Goal: Information Seeking & Learning: Learn about a topic

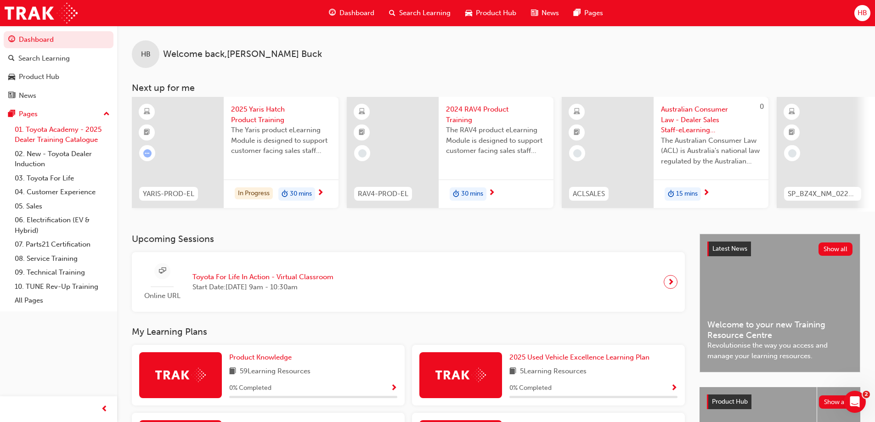
click at [82, 131] on link "01. Toyota Academy - 2025 Dealer Training Catalogue" at bounding box center [62, 135] width 102 height 24
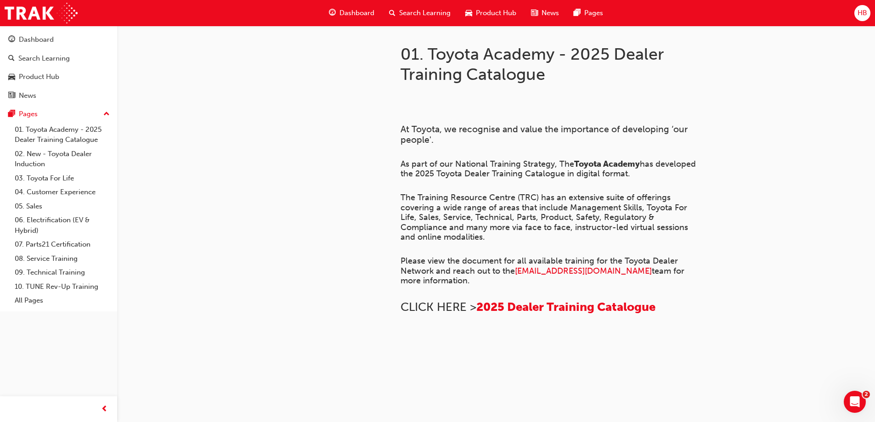
click at [424, 12] on span "Search Learning" at bounding box center [424, 13] width 51 height 11
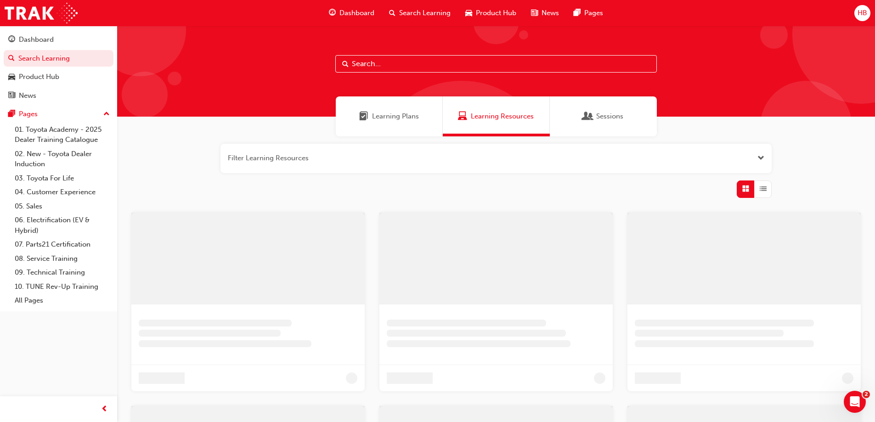
click at [377, 65] on input "text" at bounding box center [496, 63] width 322 height 17
type input "fleet"
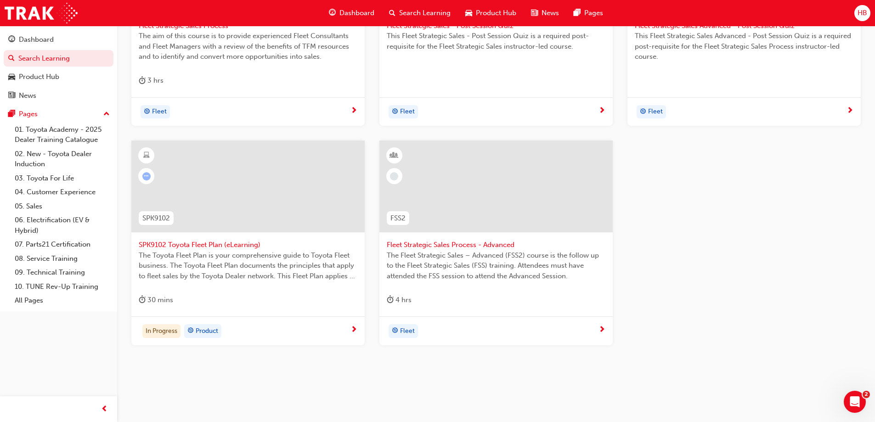
scroll to position [304, 0]
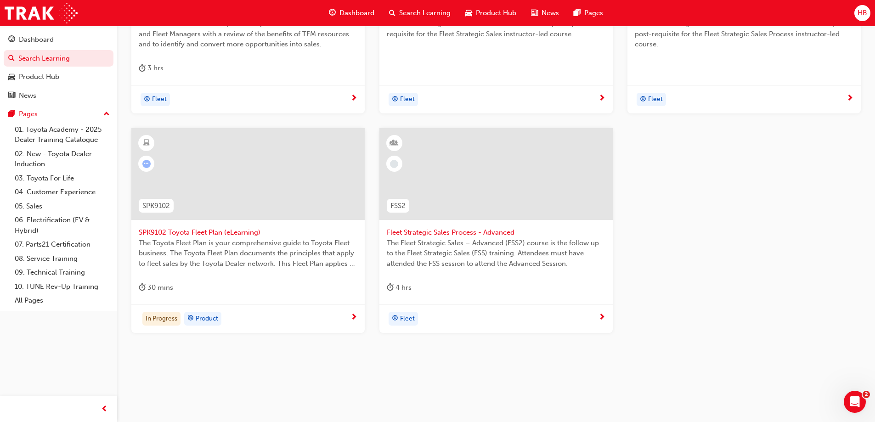
click at [220, 230] on span "SPK9102 Toyota Fleet Plan (eLearning)" at bounding box center [248, 232] width 219 height 11
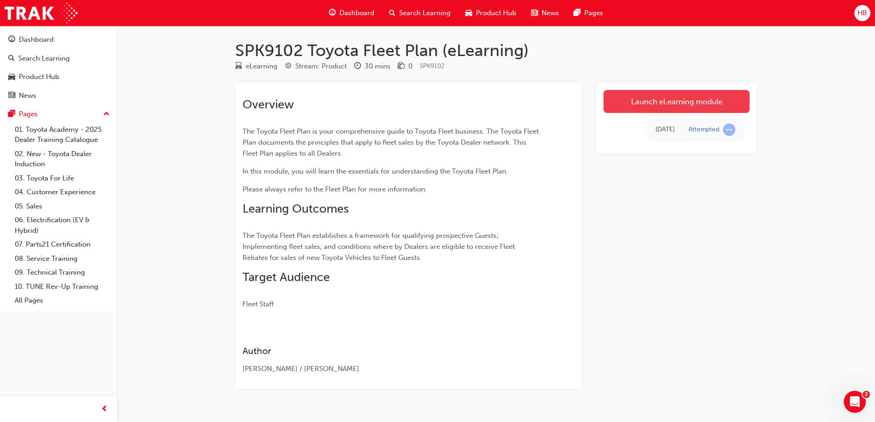
click at [690, 108] on link "Launch eLearning module" at bounding box center [677, 101] width 146 height 23
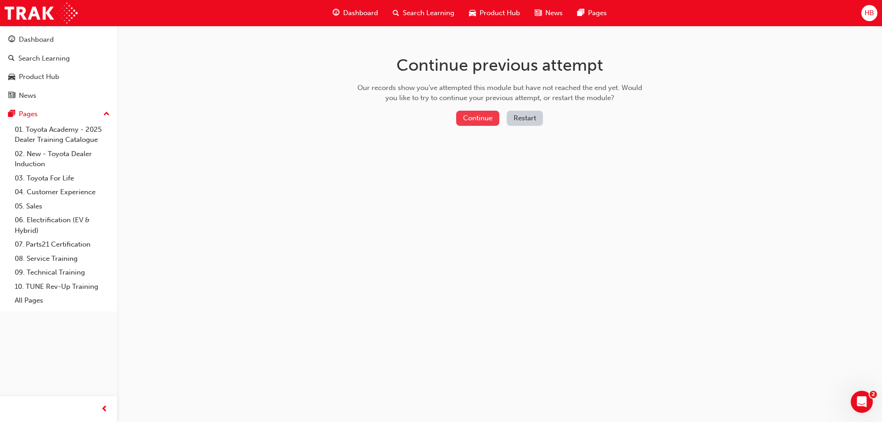
click at [476, 116] on button "Continue" at bounding box center [477, 118] width 43 height 15
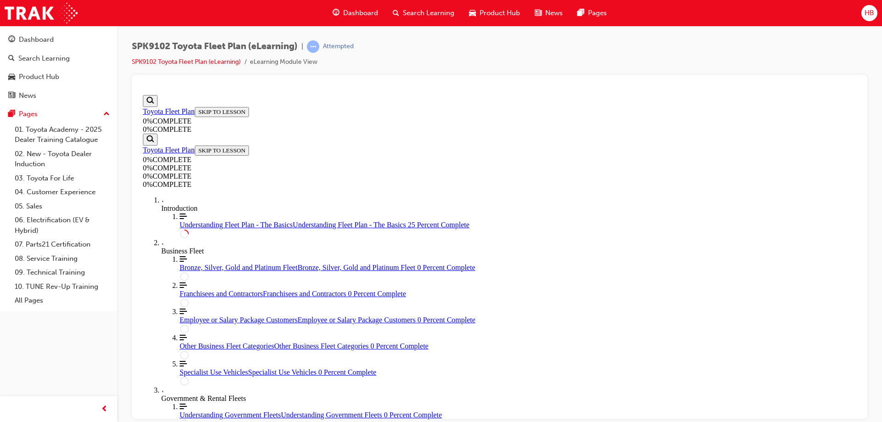
scroll to position [419, 0]
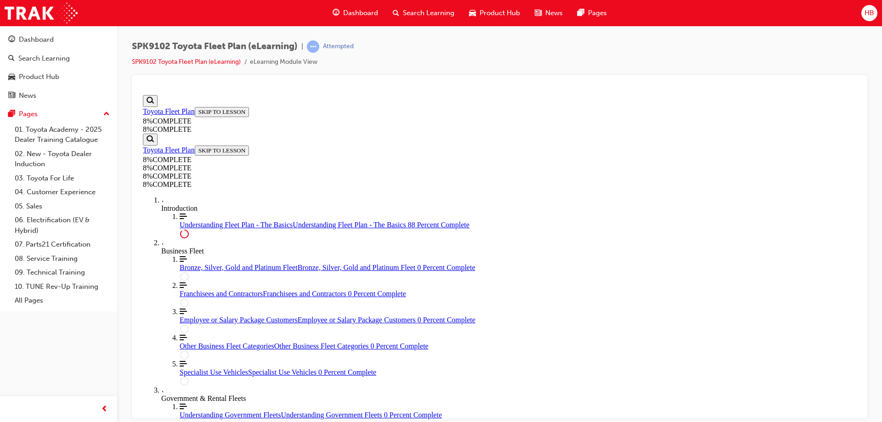
drag, startPoint x: 575, startPoint y: 365, endPoint x: 576, endPoint y: 358, distance: 6.5
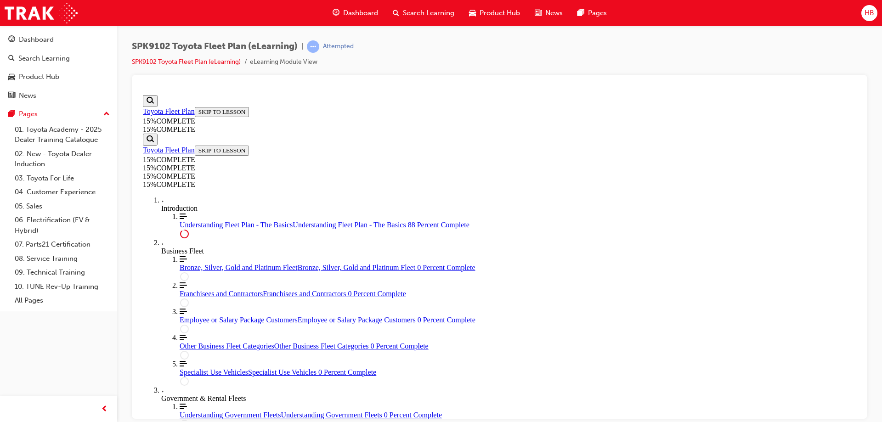
scroll to position [419, 0]
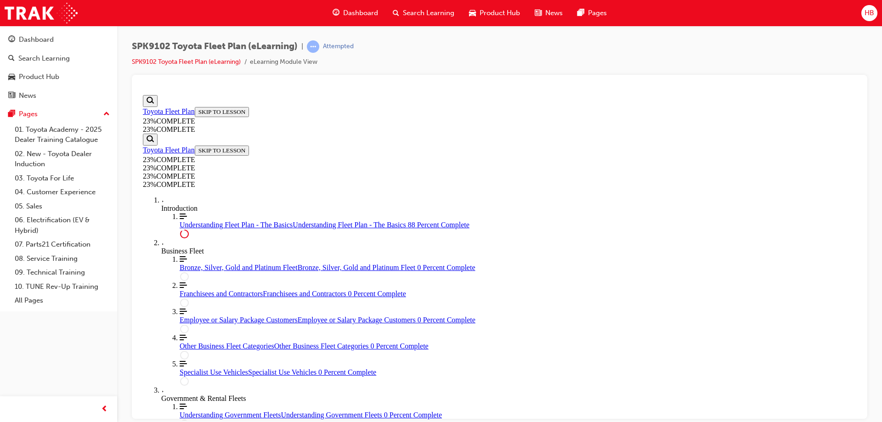
scroll to position [138, 0]
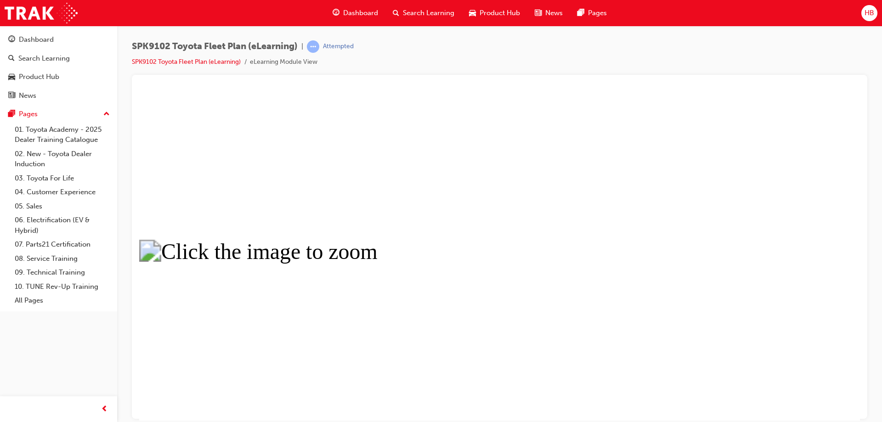
click at [497, 256] on button "Unzoom image" at bounding box center [499, 255] width 721 height 329
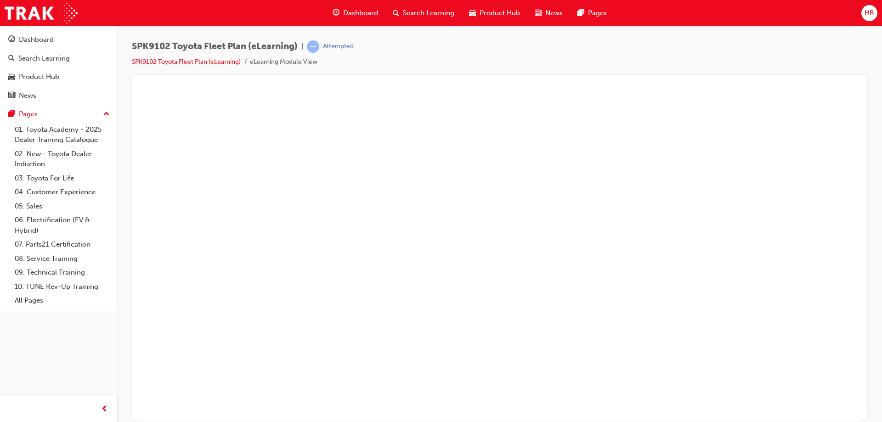
click at [345, 221] on button "Unzoom image" at bounding box center [499, 255] width 721 height 329
click at [400, 197] on button "Unzoom image" at bounding box center [499, 255] width 721 height 329
click at [546, 301] on button "Unzoom image" at bounding box center [499, 255] width 721 height 329
click at [408, 269] on button "Unzoom image" at bounding box center [499, 255] width 721 height 329
drag, startPoint x: 607, startPoint y: 371, endPoint x: 562, endPoint y: 353, distance: 48.0
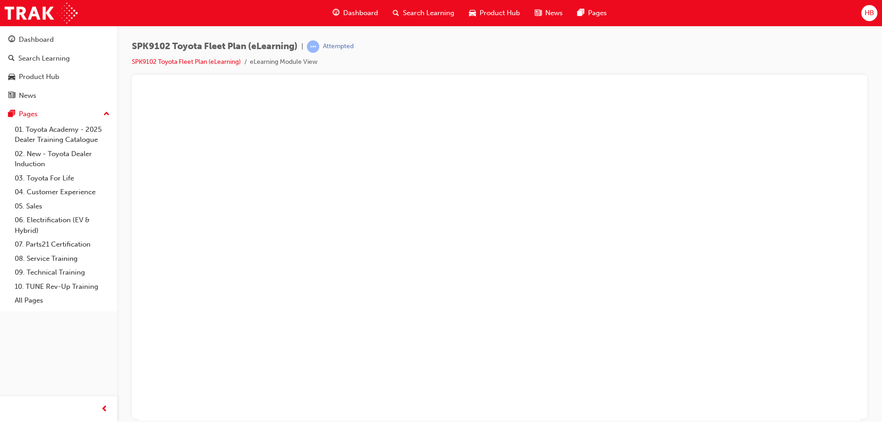
click at [598, 366] on button "Unzoom image" at bounding box center [499, 255] width 721 height 329
drag, startPoint x: 562, startPoint y: 353, endPoint x: 449, endPoint y: 322, distance: 117.2
click at [560, 352] on button "Unzoom image" at bounding box center [499, 255] width 721 height 329
drag, startPoint x: 441, startPoint y: 318, endPoint x: 361, endPoint y: 236, distance: 114.7
click at [361, 236] on button "Unzoom image" at bounding box center [499, 255] width 721 height 329
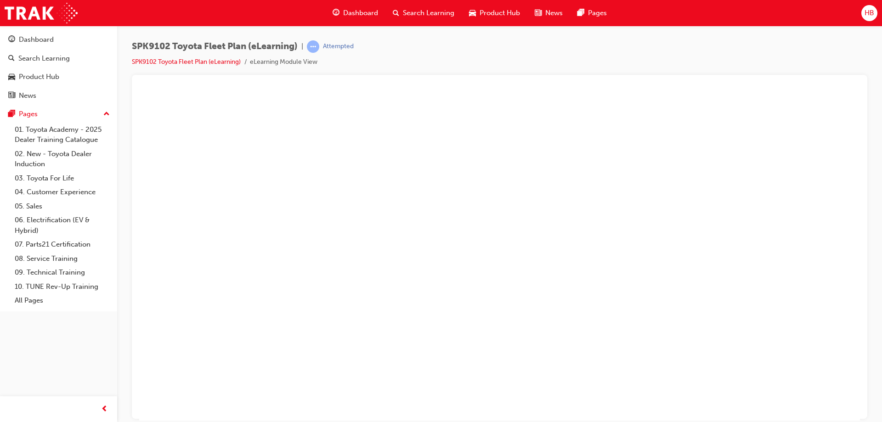
scroll to position [1412, 0]
click at [272, 178] on button "Unzoom image" at bounding box center [499, 255] width 721 height 329
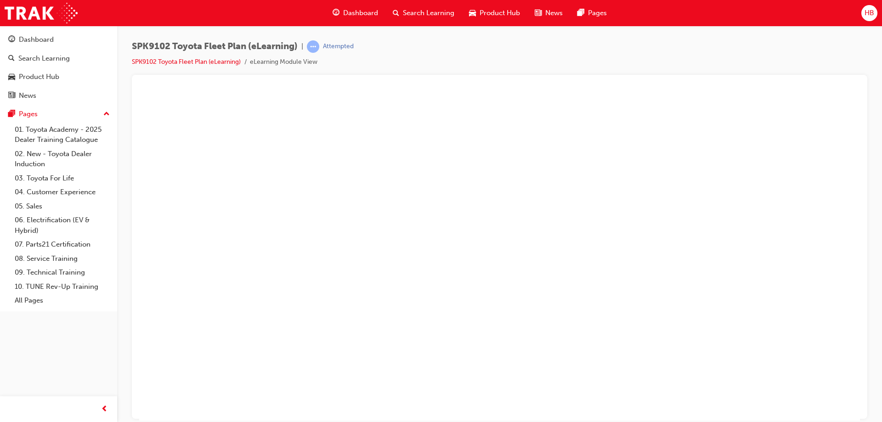
click at [272, 178] on button "Unzoom image" at bounding box center [499, 255] width 721 height 329
drag, startPoint x: 579, startPoint y: 302, endPoint x: 586, endPoint y: 298, distance: 8.2
click at [580, 301] on button "Unzoom image" at bounding box center [499, 255] width 721 height 329
click at [105, 408] on span "prev-icon" at bounding box center [104, 409] width 7 height 11
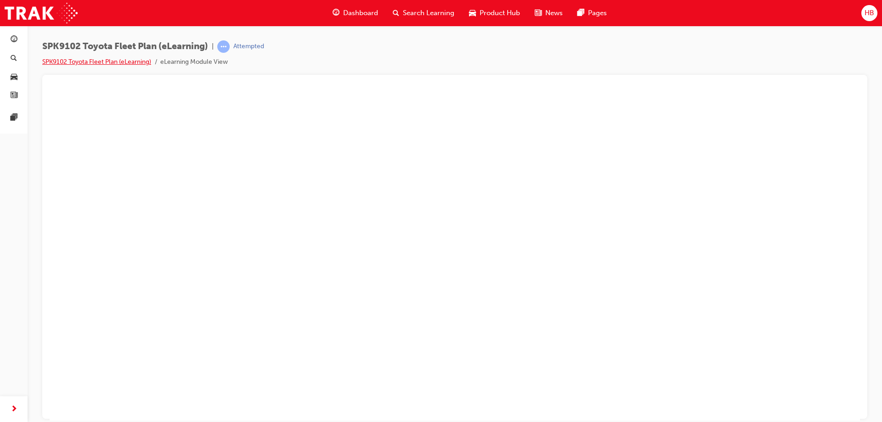
click at [119, 62] on link "SPK9102 Toyota Fleet Plan (eLearning)" at bounding box center [96, 62] width 109 height 8
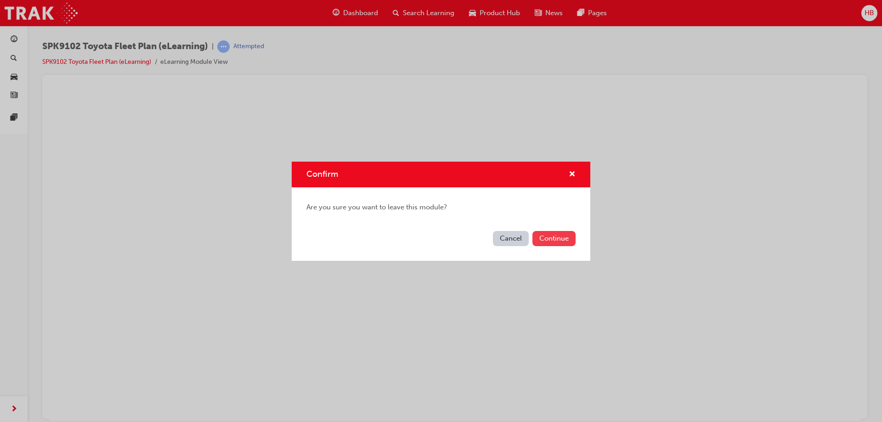
click at [563, 233] on button "Continue" at bounding box center [554, 238] width 43 height 15
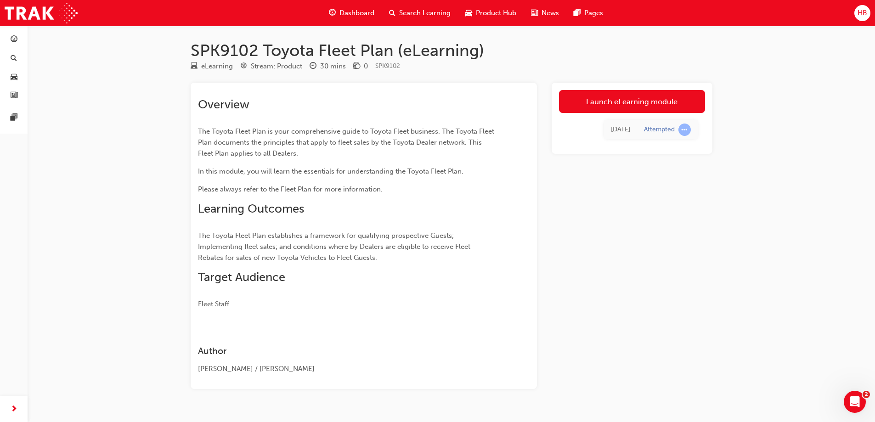
click at [615, 103] on link "Launch eLearning module" at bounding box center [632, 101] width 146 height 23
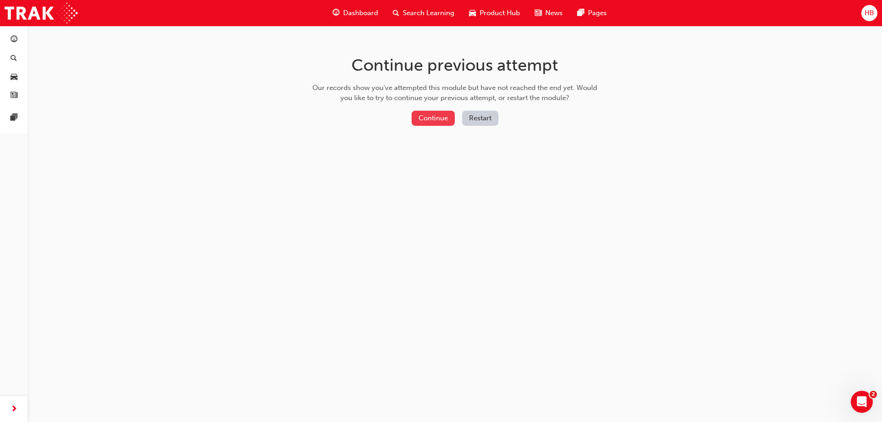
click at [434, 114] on button "Continue" at bounding box center [433, 118] width 43 height 15
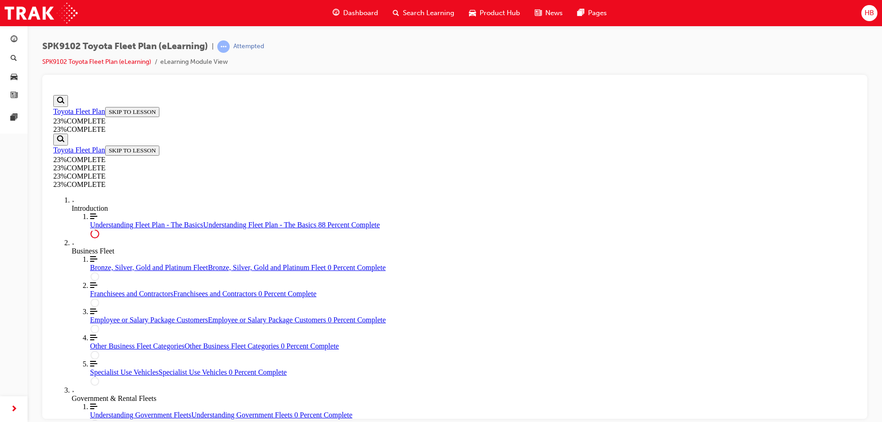
scroll to position [445, 0]
